Goal: Transaction & Acquisition: Book appointment/travel/reservation

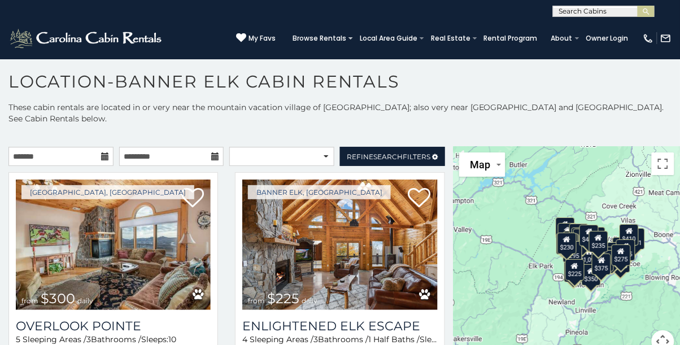
scroll to position [42, 0]
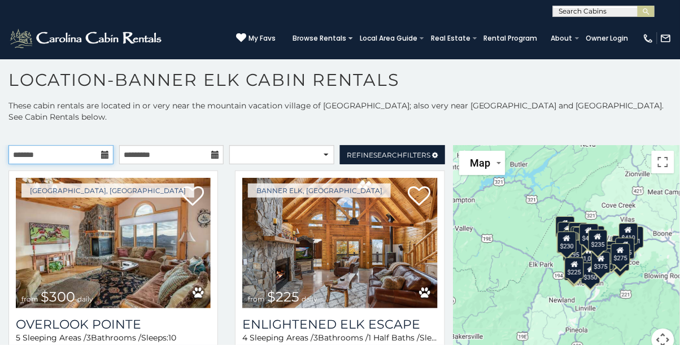
click at [86, 145] on input "text" at bounding box center [60, 154] width 105 height 19
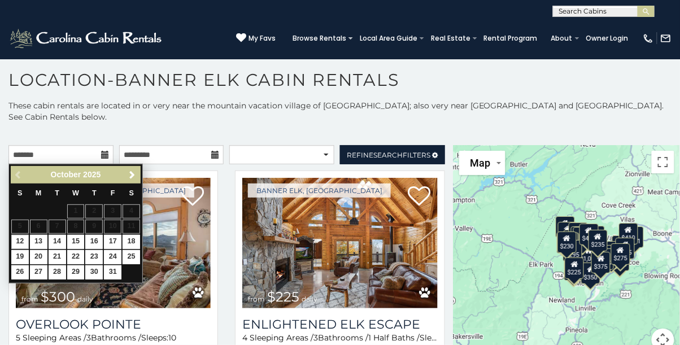
click at [132, 171] on span "Next" at bounding box center [132, 175] width 9 height 9
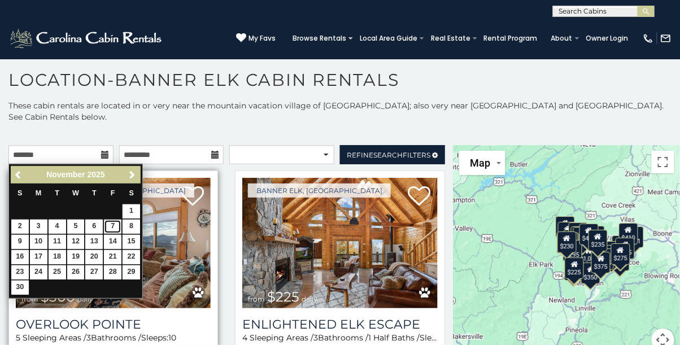
click at [116, 220] on link "7" at bounding box center [113, 227] width 18 height 14
type input "**********"
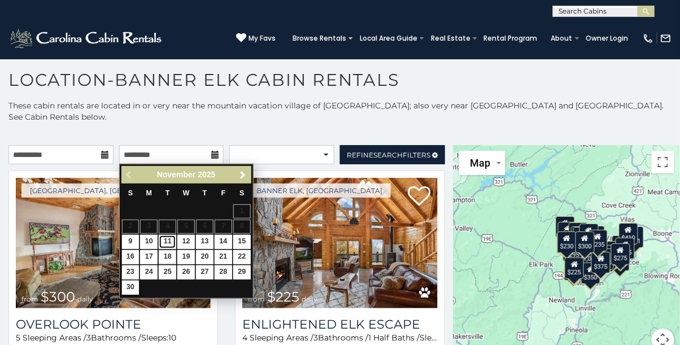
click at [166, 235] on link "11" at bounding box center [168, 242] width 18 height 14
type input "**********"
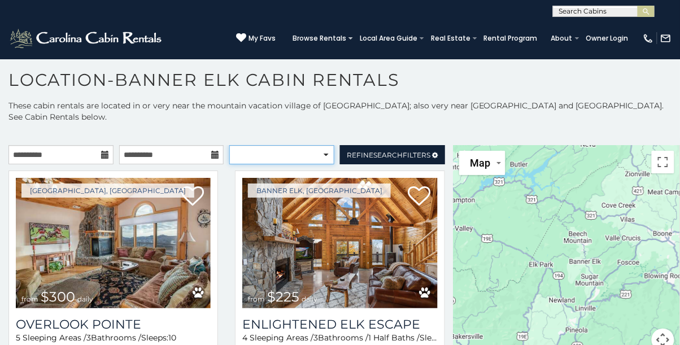
click at [283, 145] on select "**********" at bounding box center [281, 154] width 105 height 19
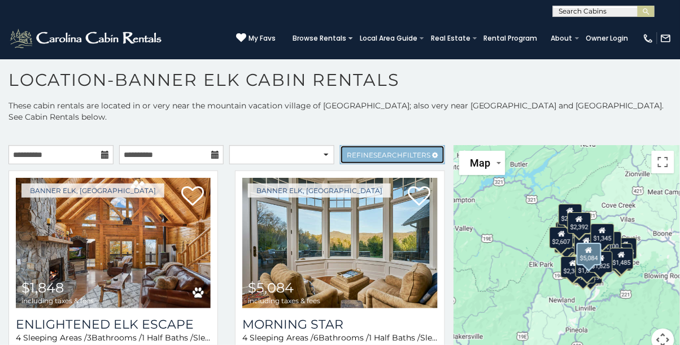
click at [390, 151] on span "Search" at bounding box center [387, 155] width 29 height 8
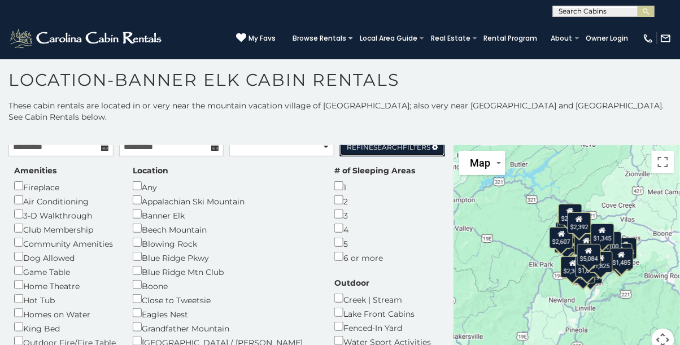
scroll to position [8, 0]
click at [143, 179] on div "Any" at bounding box center [225, 186] width 185 height 14
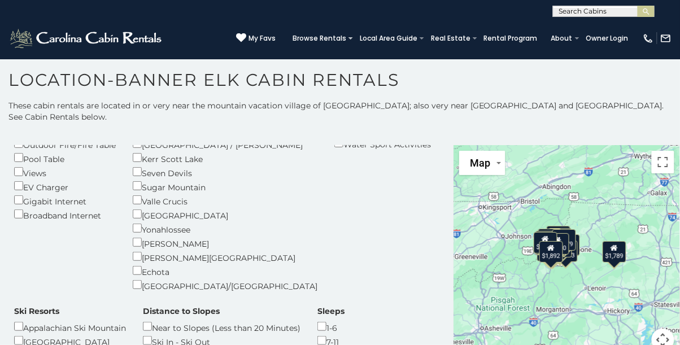
scroll to position [222, 0]
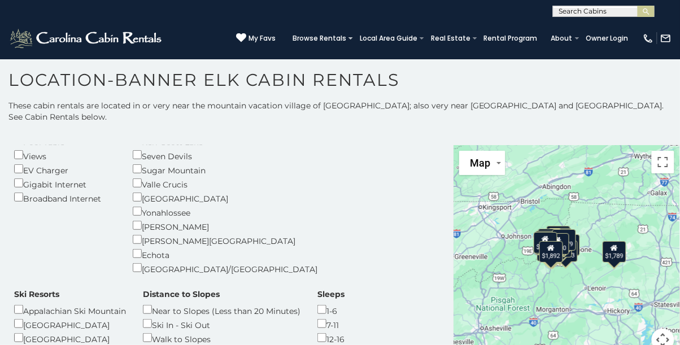
click at [317, 331] on div "12-16" at bounding box center [330, 338] width 27 height 14
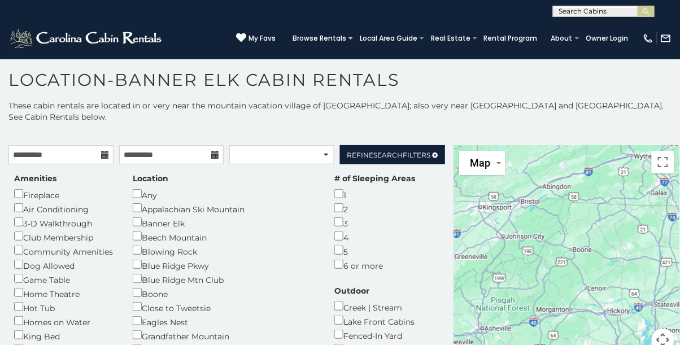
scroll to position [2, 0]
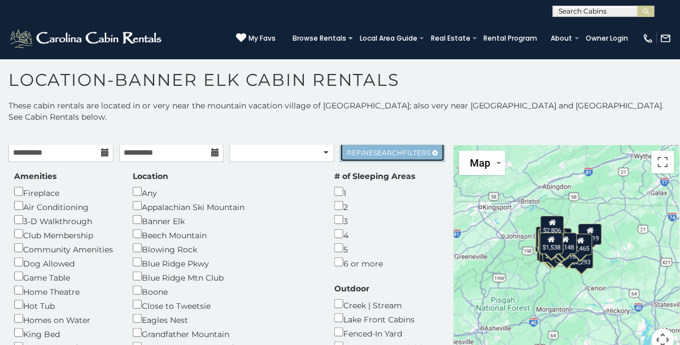
click at [396, 149] on span "Search" at bounding box center [387, 153] width 29 height 8
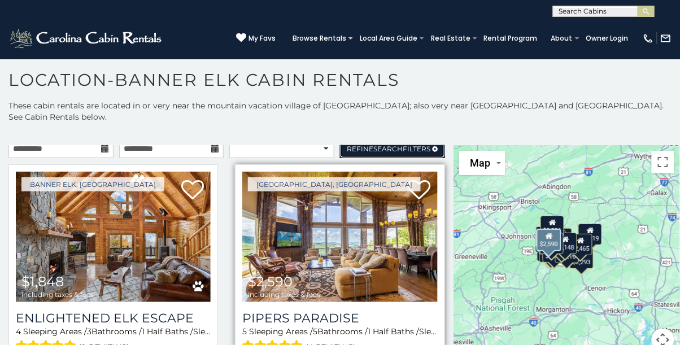
scroll to position [0, 0]
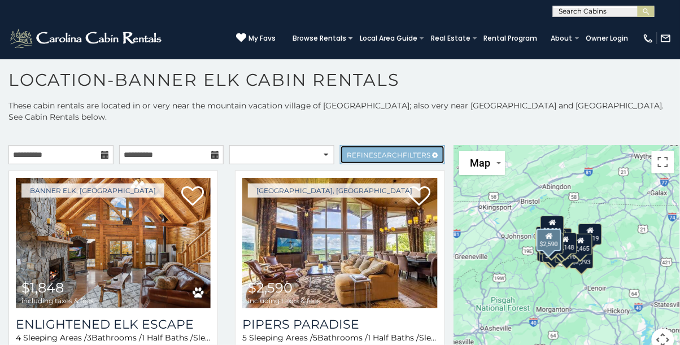
click at [392, 145] on link "Refine Search Filters" at bounding box center [392, 154] width 105 height 19
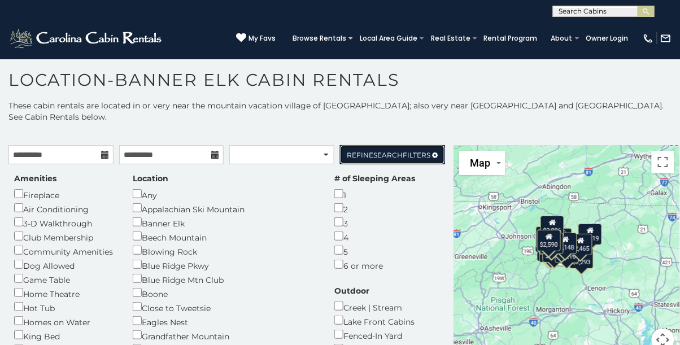
scroll to position [1, 0]
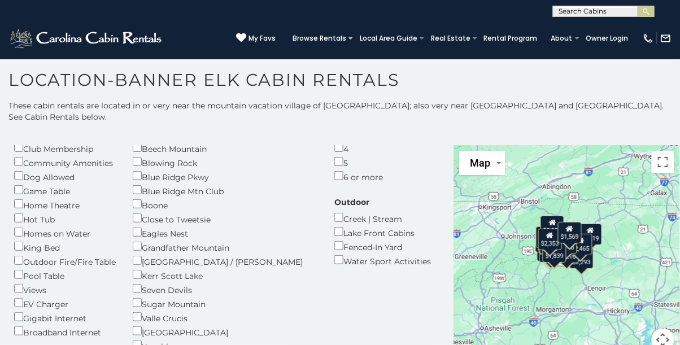
scroll to position [88, 0]
click at [40, 212] on div "Hot Tub" at bounding box center [65, 219] width 102 height 14
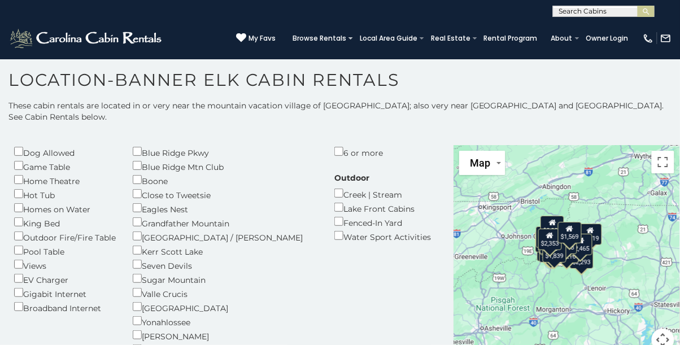
scroll to position [0, 0]
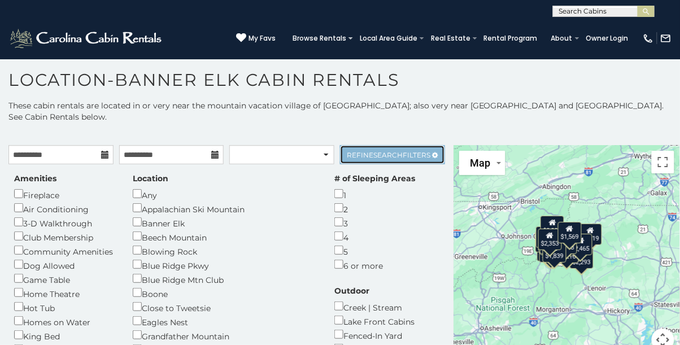
click at [408, 151] on span "Refine Search Filters" at bounding box center [389, 155] width 84 height 8
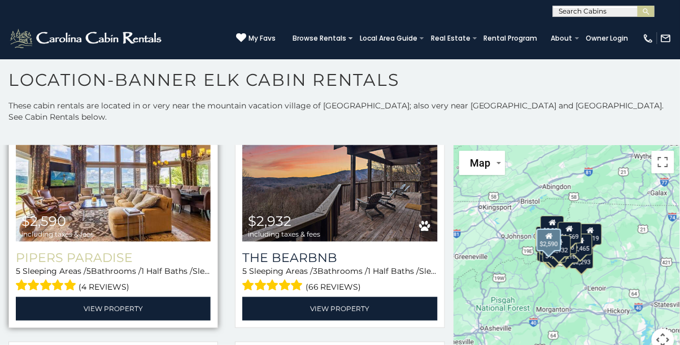
scroll to position [77, 0]
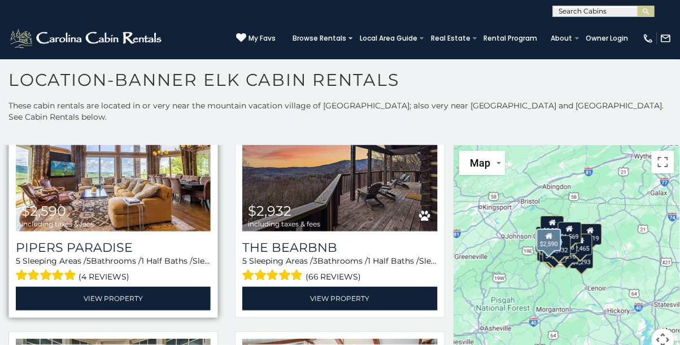
click at [181, 152] on img at bounding box center [113, 166] width 195 height 130
click at [187, 174] on img at bounding box center [113, 166] width 195 height 130
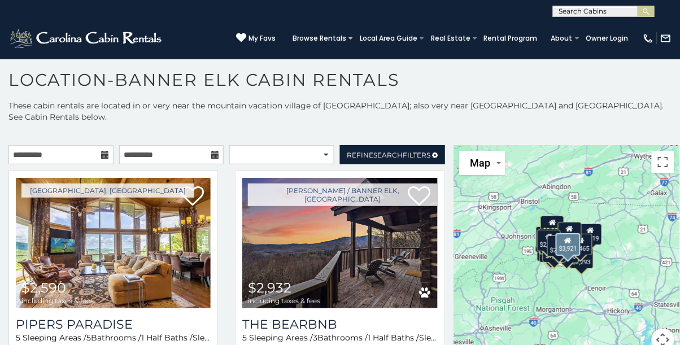
scroll to position [0, 0]
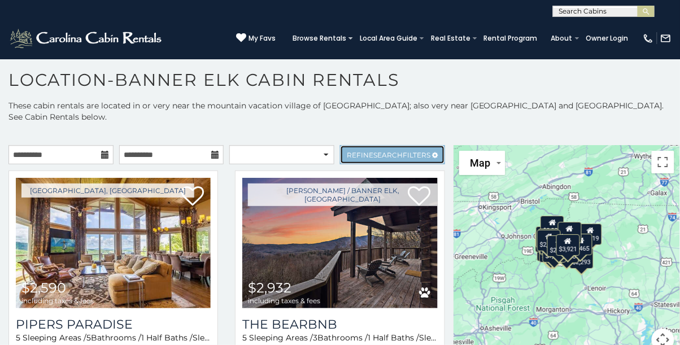
click at [424, 145] on link "Refine Search Filters" at bounding box center [392, 154] width 105 height 19
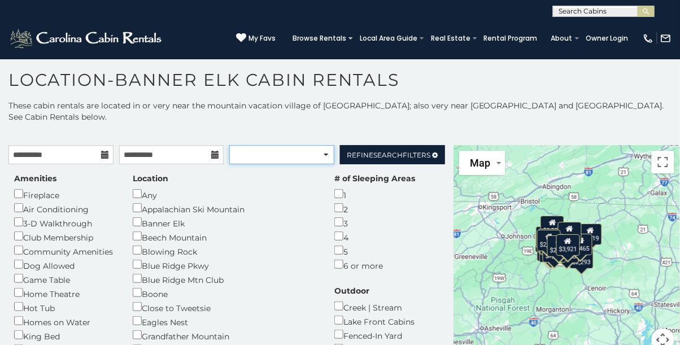
click at [323, 145] on select "**********" at bounding box center [281, 154] width 105 height 19
click at [321, 145] on select "**********" at bounding box center [281, 154] width 105 height 19
click at [398, 106] on div "**********" at bounding box center [340, 241] width 680 height 282
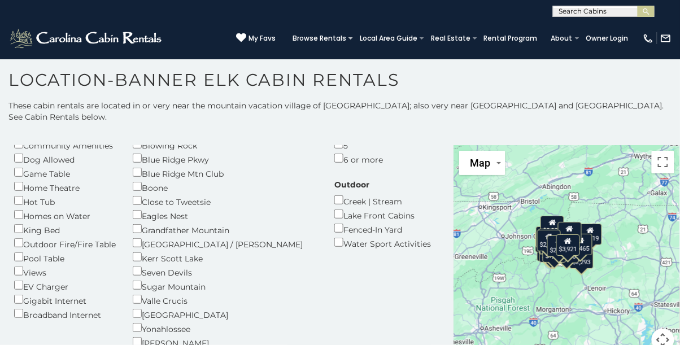
scroll to position [104, 0]
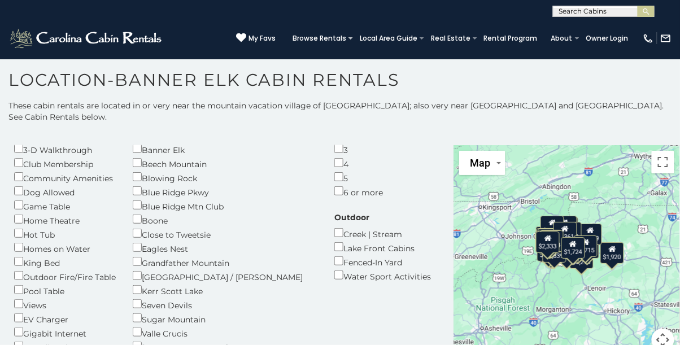
scroll to position [74, 0]
click at [50, 226] on div "Hot Tub" at bounding box center [65, 233] width 102 height 14
click at [24, 226] on div "Hot Tub" at bounding box center [65, 233] width 102 height 14
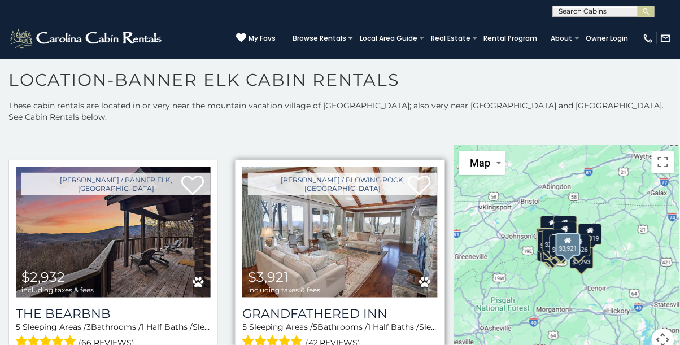
scroll to position [455, 0]
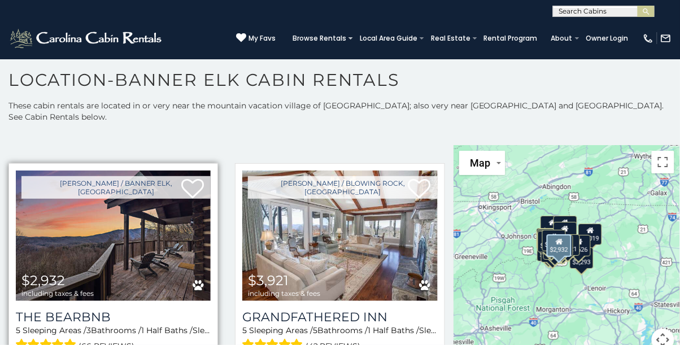
click at [152, 226] on img at bounding box center [113, 236] width 195 height 130
click at [164, 229] on img at bounding box center [113, 236] width 195 height 130
click at [185, 228] on img at bounding box center [113, 236] width 195 height 130
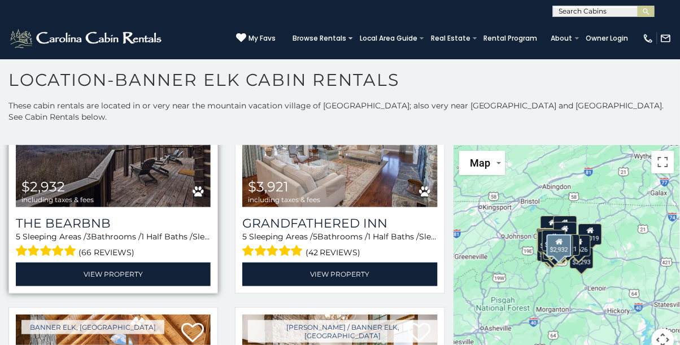
scroll to position [550, 0]
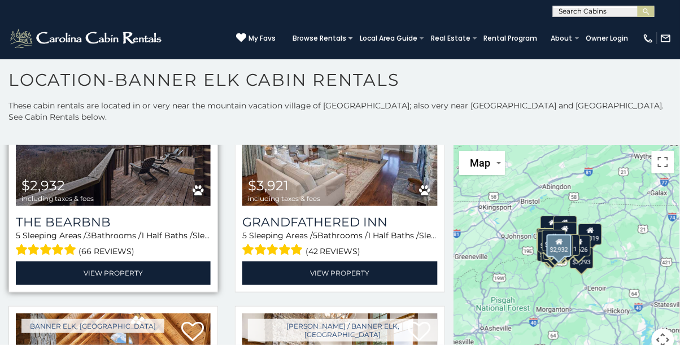
click at [71, 178] on div "$2,932 including taxes & fees" at bounding box center [57, 190] width 72 height 24
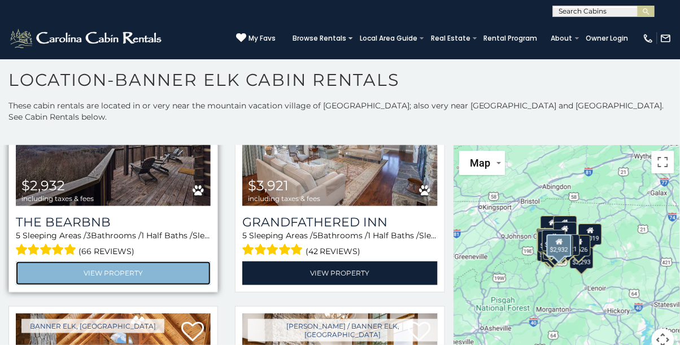
click at [92, 261] on link "View Property" at bounding box center [113, 272] width 195 height 23
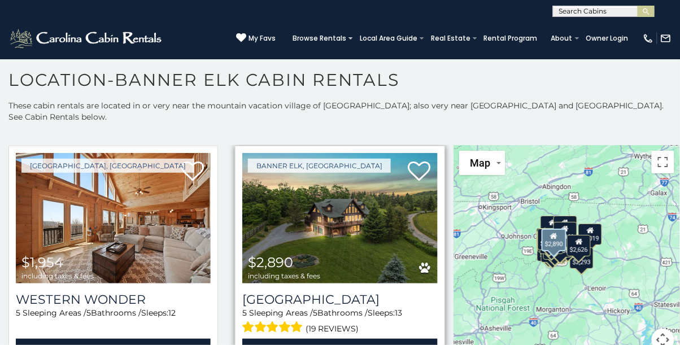
scroll to position [2613, 0]
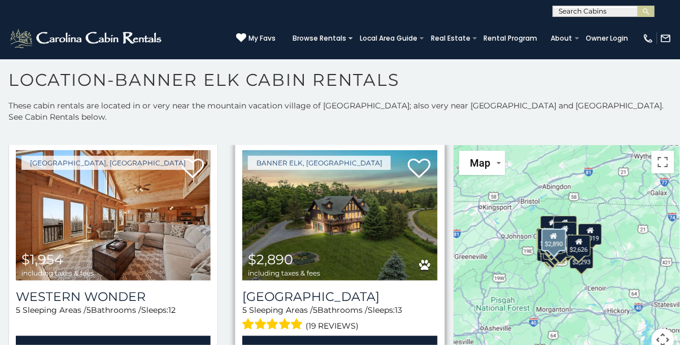
click at [403, 200] on img at bounding box center [339, 215] width 195 height 130
click at [392, 215] on img at bounding box center [339, 215] width 195 height 130
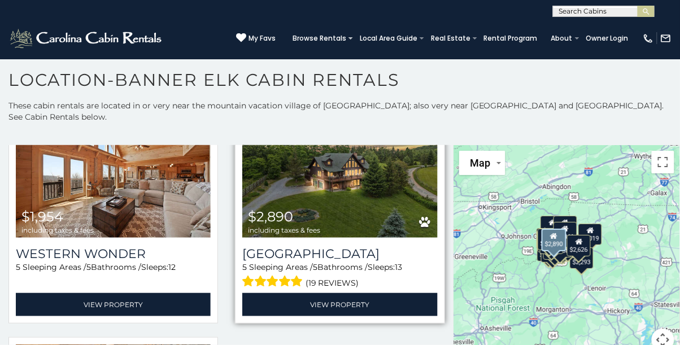
click at [392, 158] on img at bounding box center [339, 172] width 195 height 130
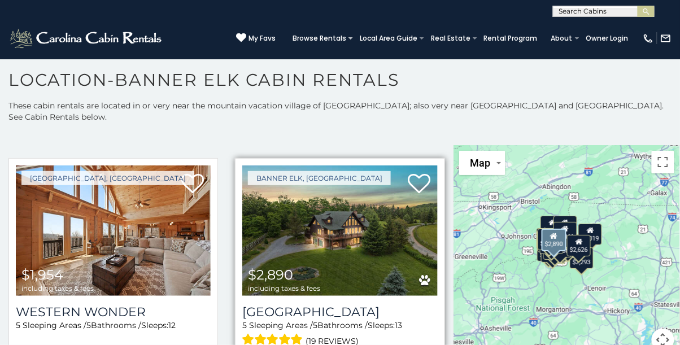
scroll to position [2596, 0]
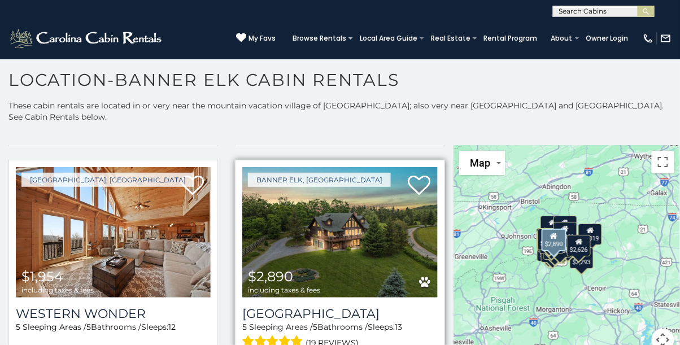
click at [384, 209] on img at bounding box center [339, 232] width 195 height 130
click at [298, 182] on img at bounding box center [339, 232] width 195 height 130
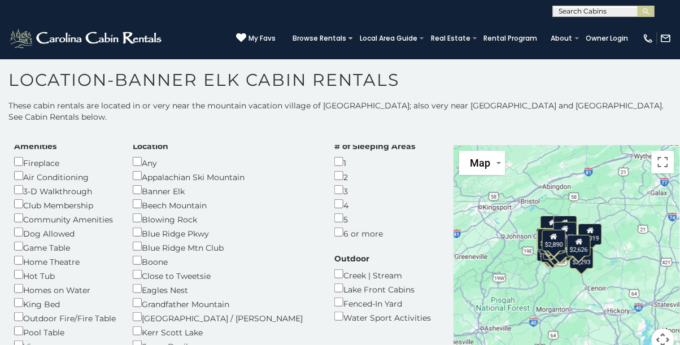
scroll to position [0, 0]
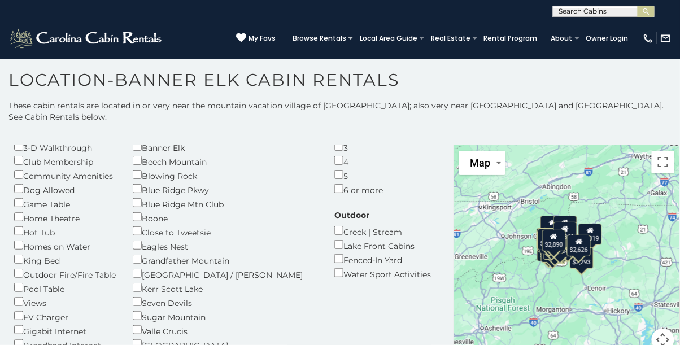
scroll to position [75, 0]
click at [67, 197] on div "Game Table" at bounding box center [65, 204] width 102 height 14
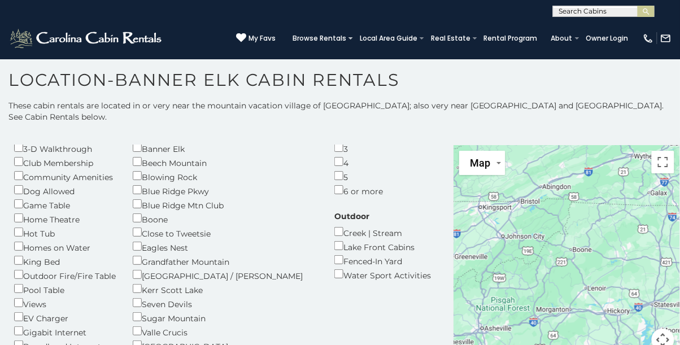
click at [23, 211] on div "Home Theatre" at bounding box center [65, 218] width 102 height 14
click at [24, 211] on div "Home Theatre" at bounding box center [65, 218] width 102 height 14
click at [25, 211] on div "Home Theatre" at bounding box center [65, 218] width 102 height 14
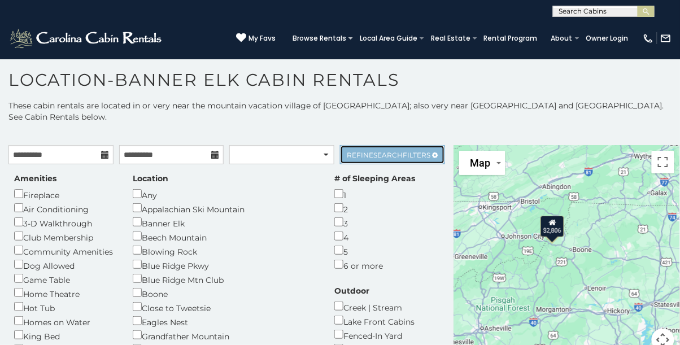
click at [424, 145] on link "Refine Search Filters" at bounding box center [392, 154] width 105 height 19
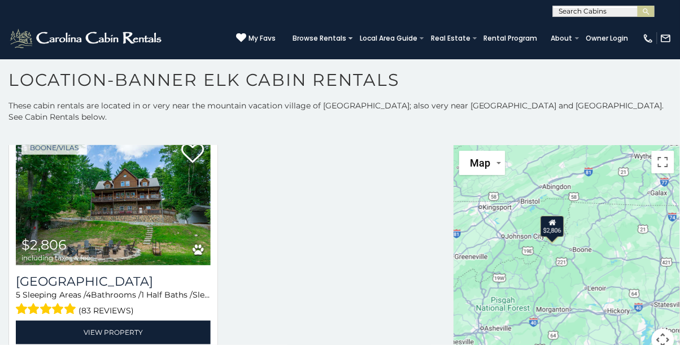
scroll to position [41, 0]
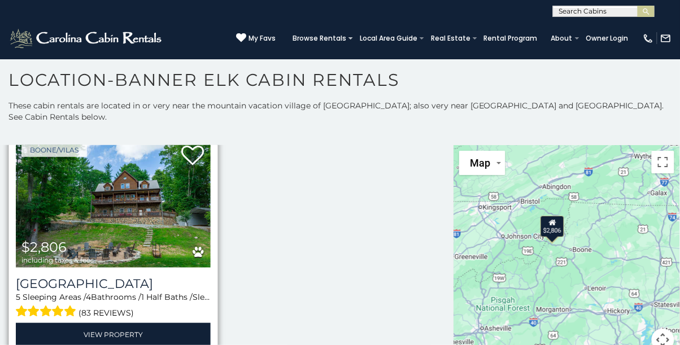
click at [60, 186] on img at bounding box center [113, 202] width 195 height 130
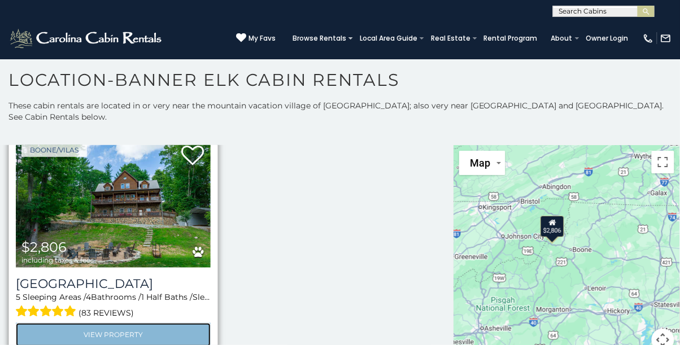
click at [112, 323] on link "View Property" at bounding box center [113, 334] width 195 height 23
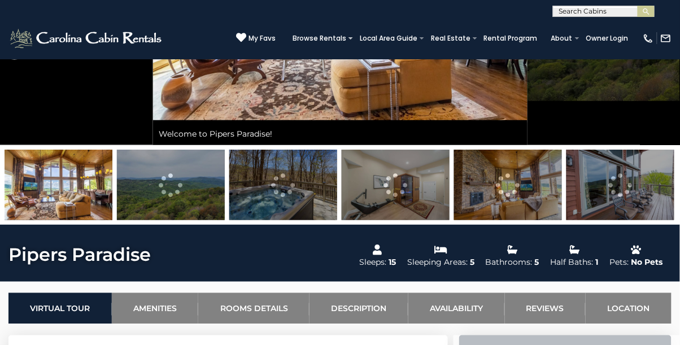
scroll to position [213, 0]
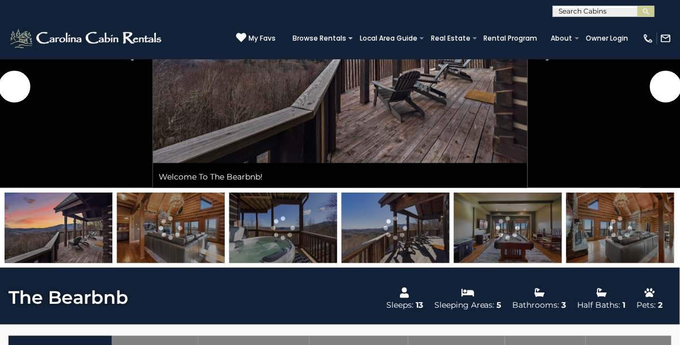
scroll to position [176, 0]
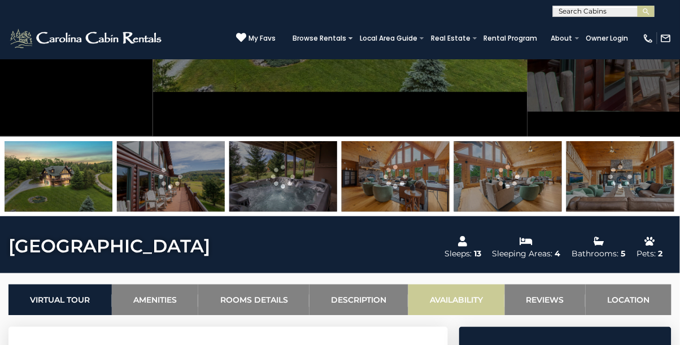
scroll to position [220, 0]
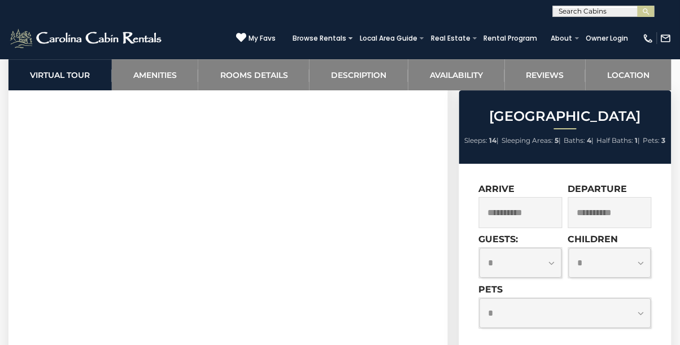
scroll to position [767, 0]
click at [545, 278] on select "**********" at bounding box center [520, 263] width 82 height 30
select select "*"
click at [479, 263] on select "**********" at bounding box center [520, 263] width 82 height 30
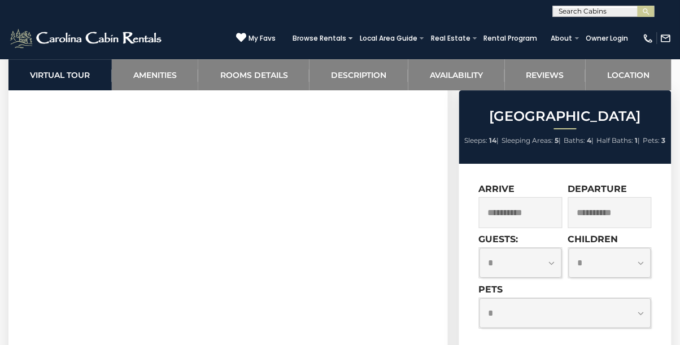
click at [623, 278] on select "**********" at bounding box center [610, 263] width 82 height 30
select select "*"
click at [569, 263] on select "**********" at bounding box center [610, 263] width 82 height 30
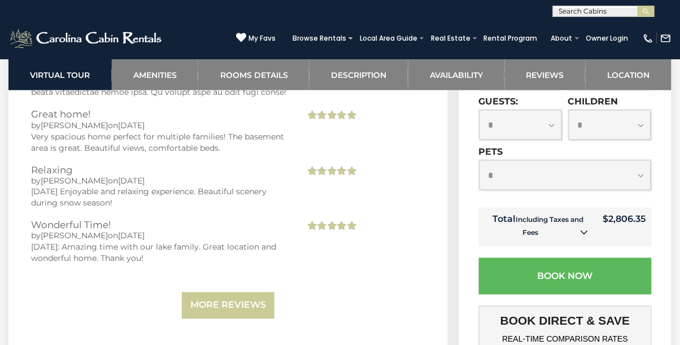
scroll to position [4152, 0]
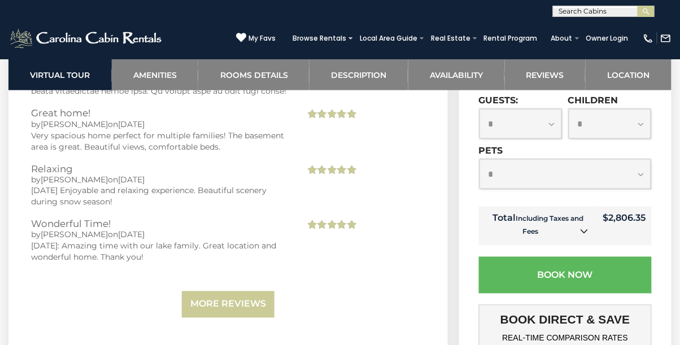
click at [578, 225] on link at bounding box center [584, 232] width 15 height 15
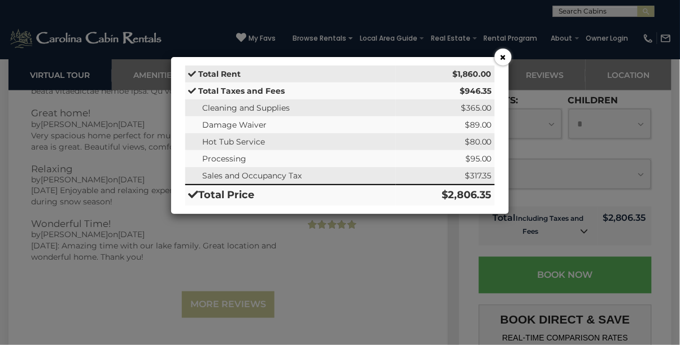
click at [504, 57] on button "×" at bounding box center [503, 57] width 17 height 17
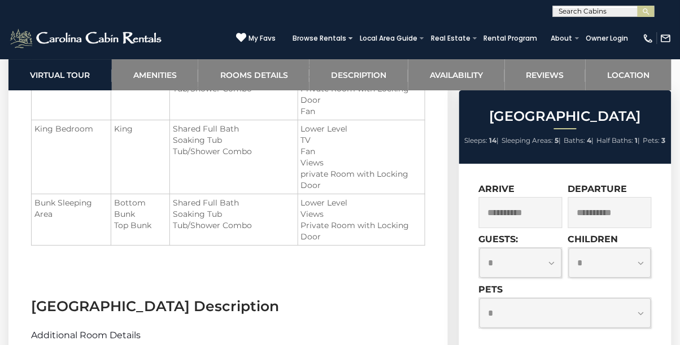
scroll to position [1779, 0]
